Goal: Task Accomplishment & Management: Manage account settings

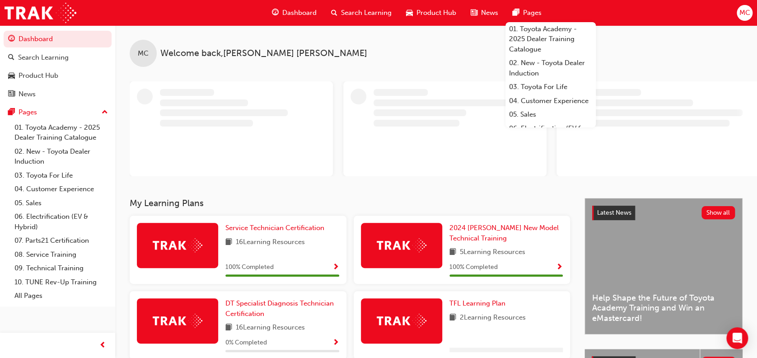
click at [744, 16] on span "MC" at bounding box center [744, 13] width 11 height 10
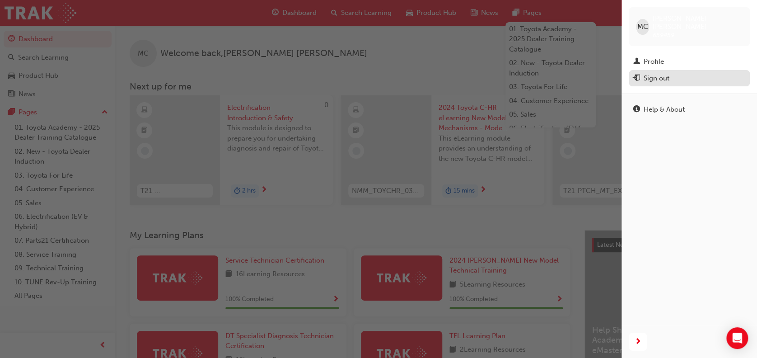
click at [699, 73] on div "Sign out" at bounding box center [689, 78] width 112 height 11
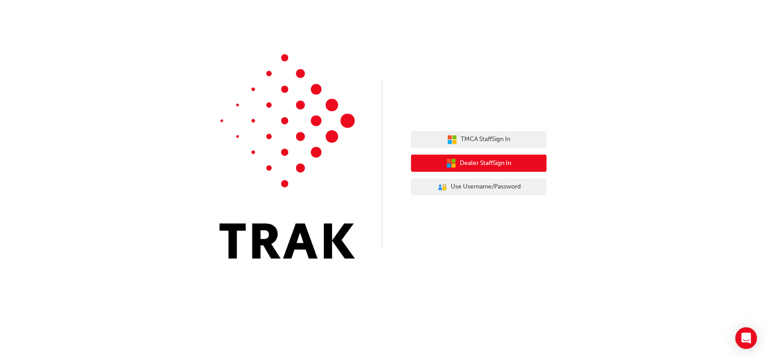
click at [460, 161] on span "Dealer Staff Sign In" at bounding box center [485, 163] width 51 height 10
